Goal: Find specific page/section: Find specific page/section

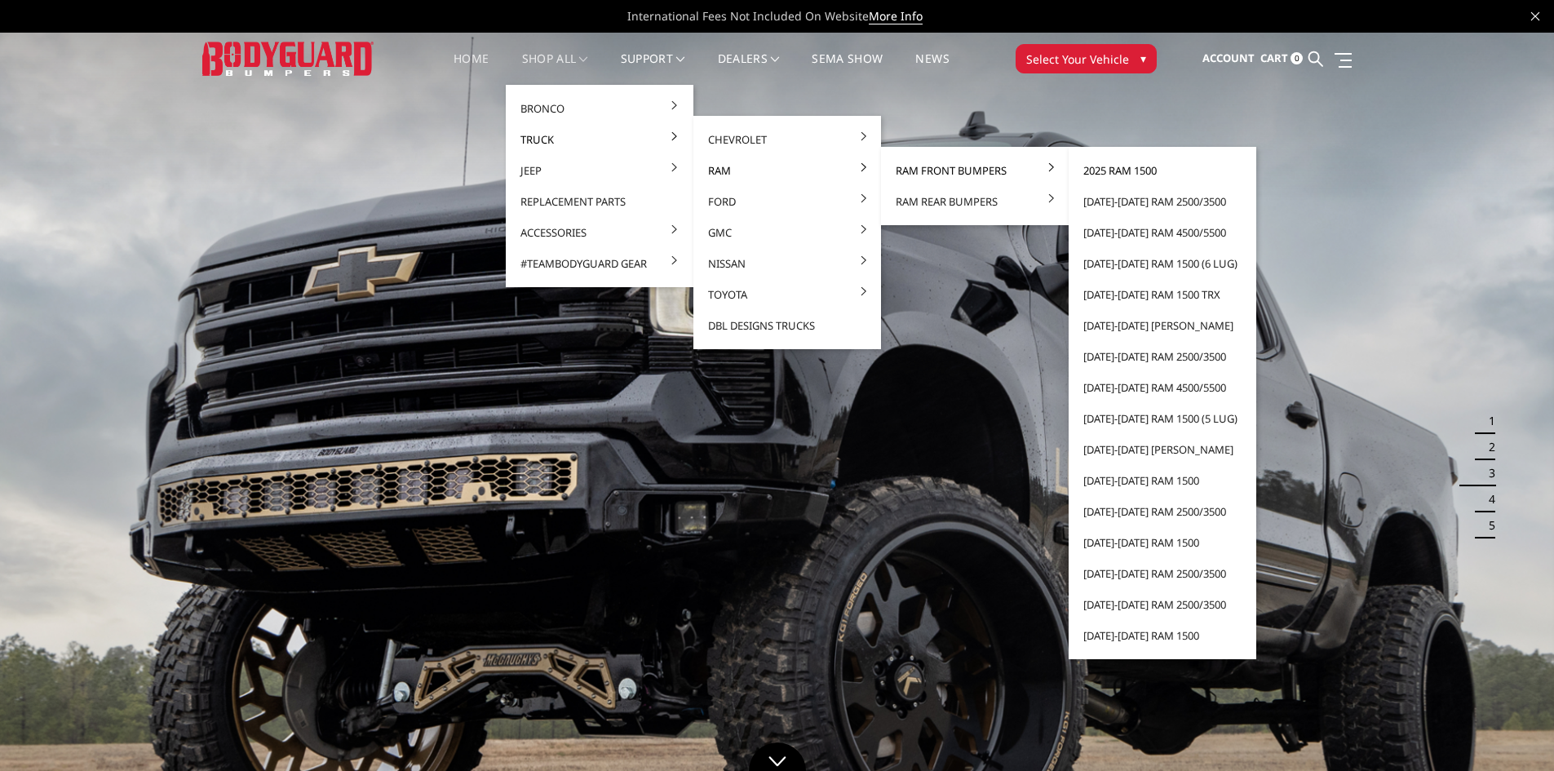
click at [1113, 169] on link "2025 Ram 1500" at bounding box center [1162, 170] width 175 height 31
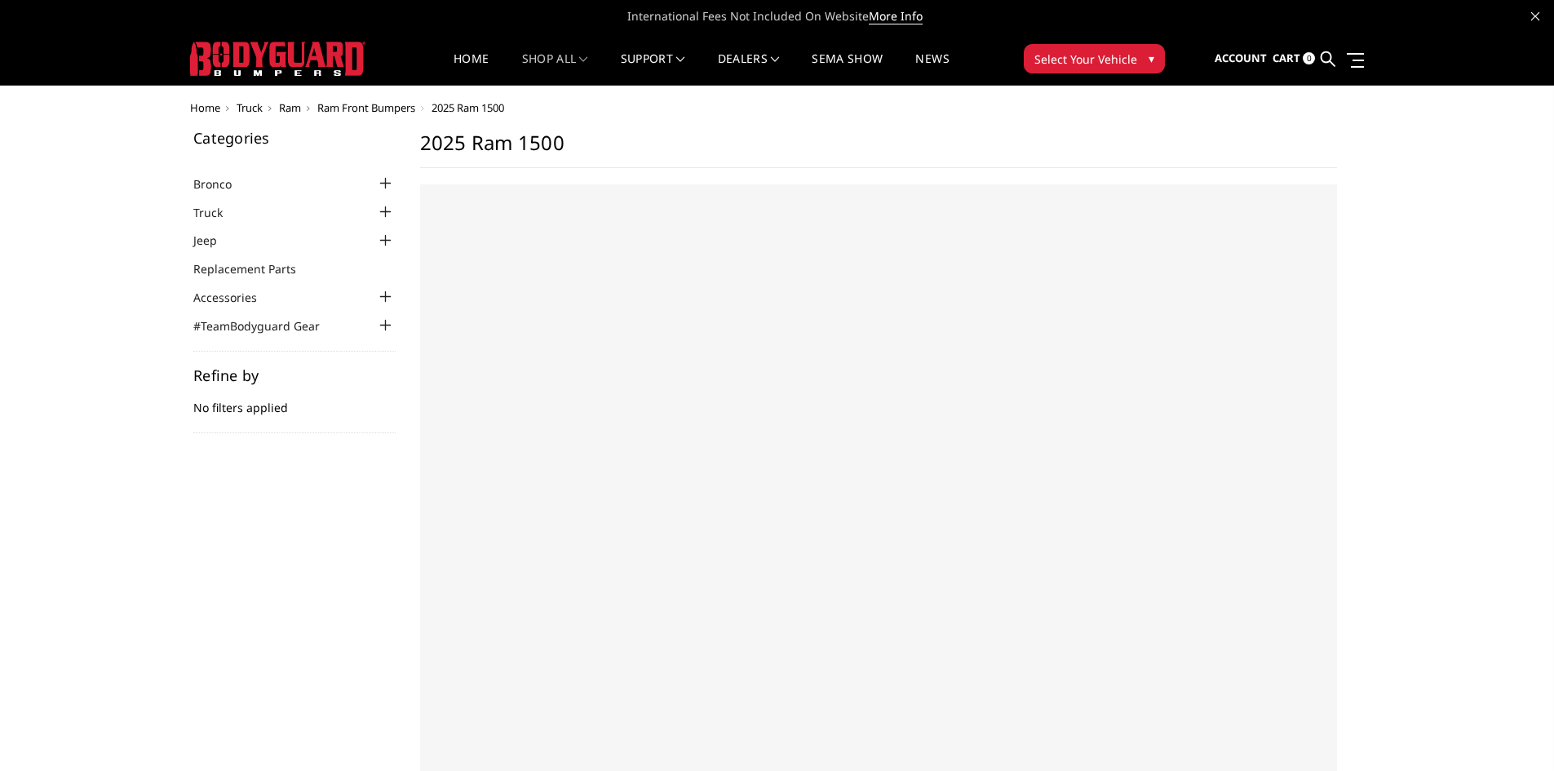
select select "US"
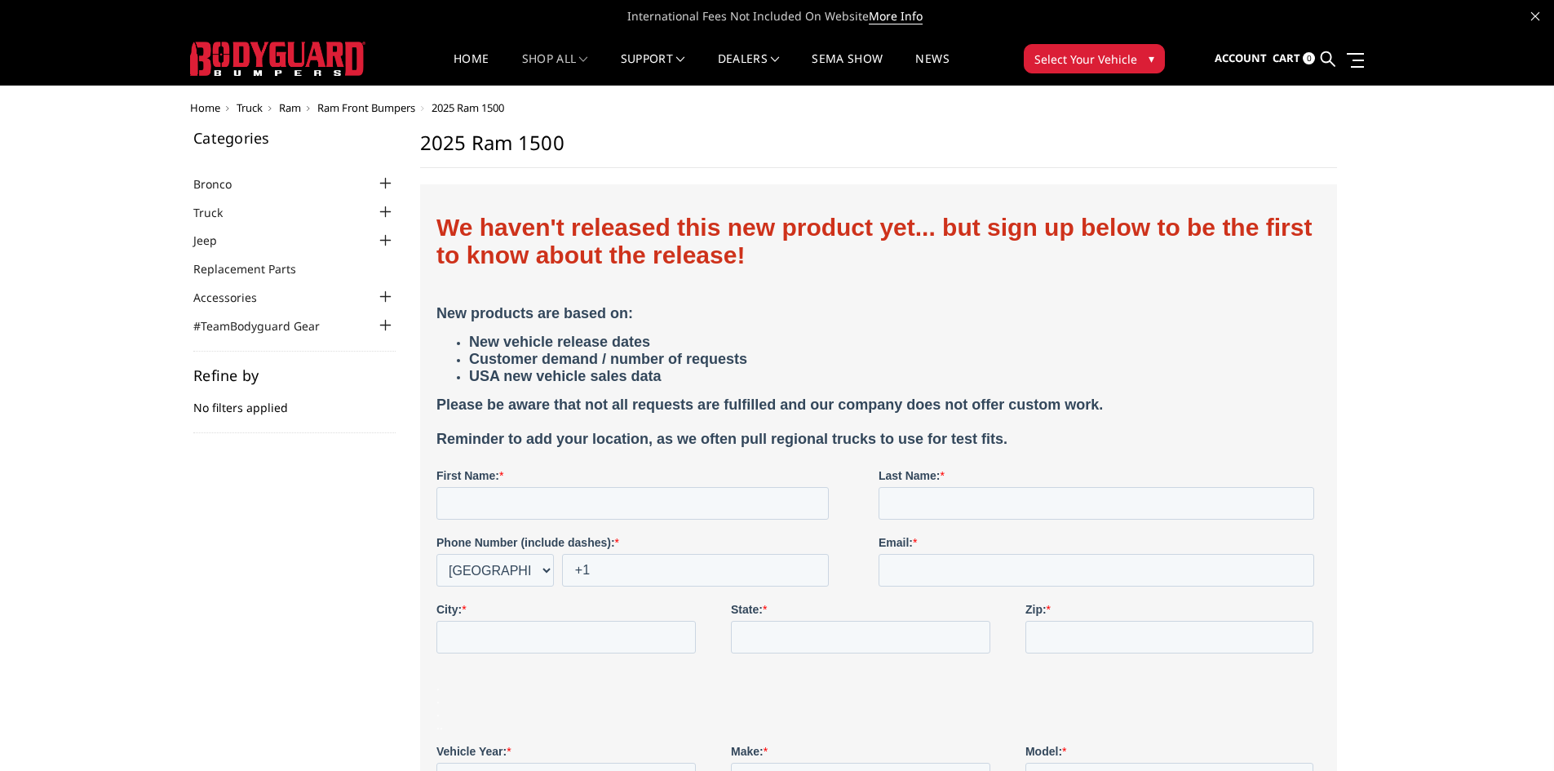
click at [212, 56] on img at bounding box center [277, 59] width 175 height 34
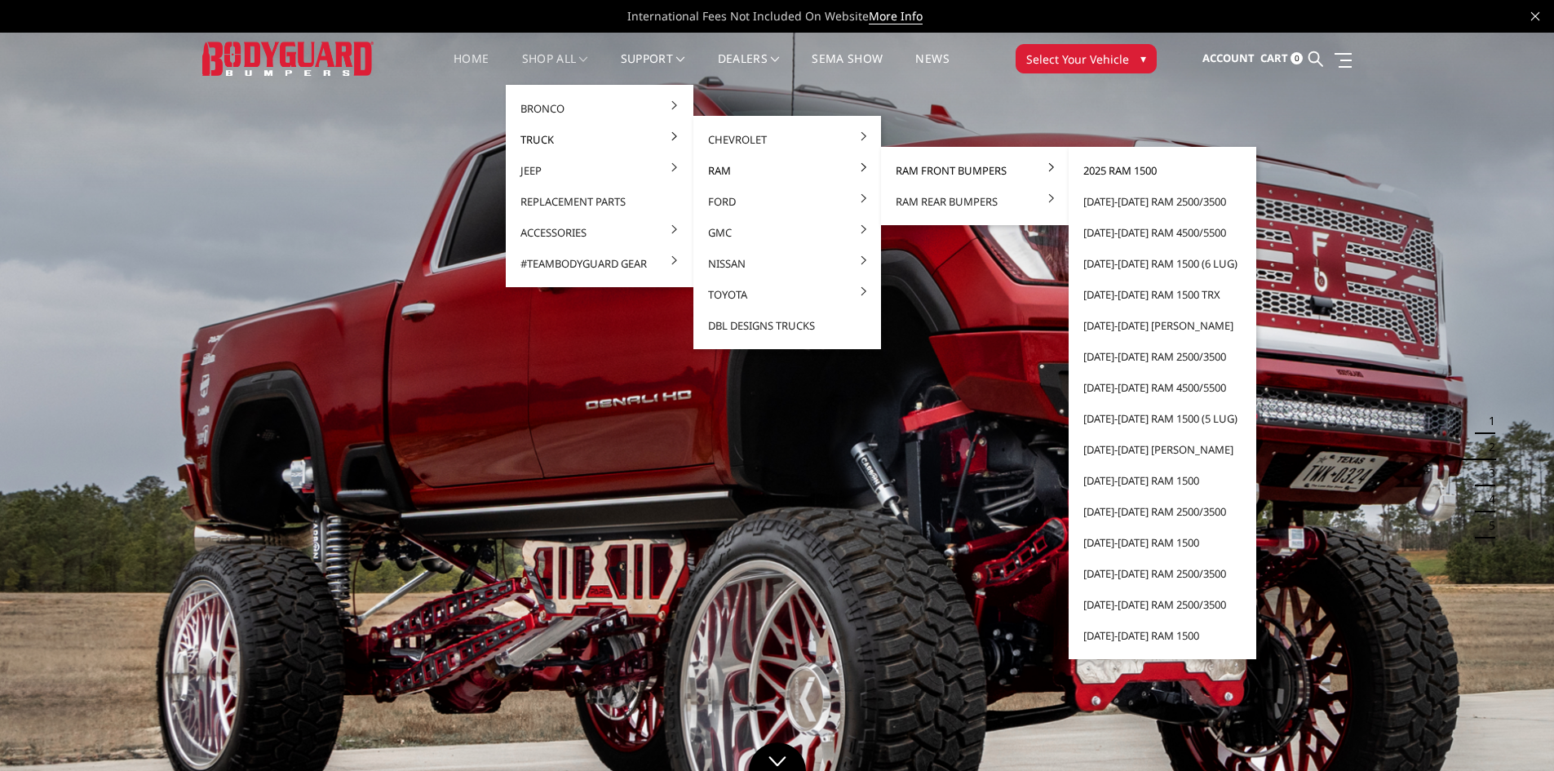
click at [1130, 166] on link "2025 Ram 1500" at bounding box center [1162, 170] width 175 height 31
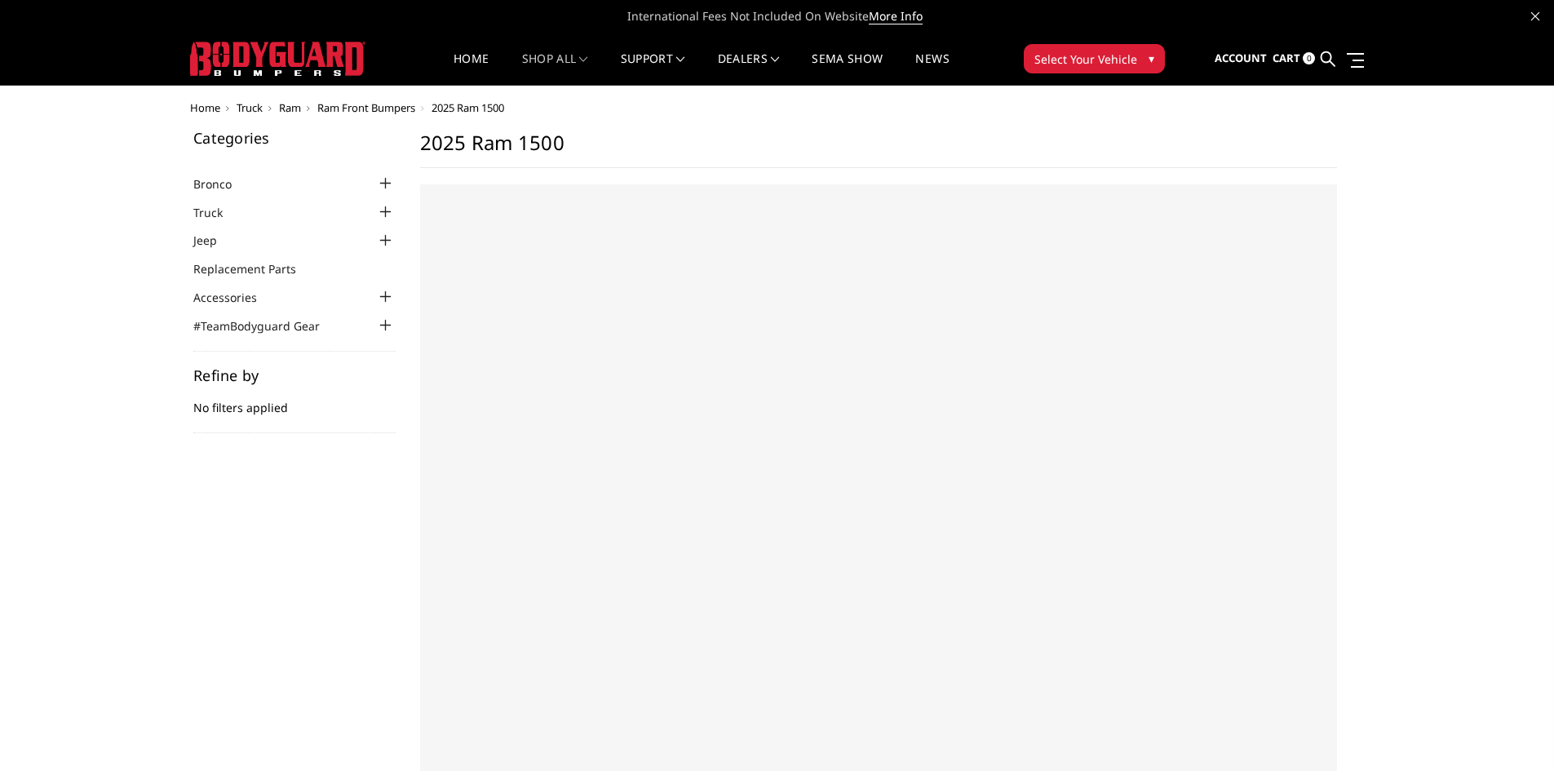
select select "US"
